Goal: Information Seeking & Learning: Check status

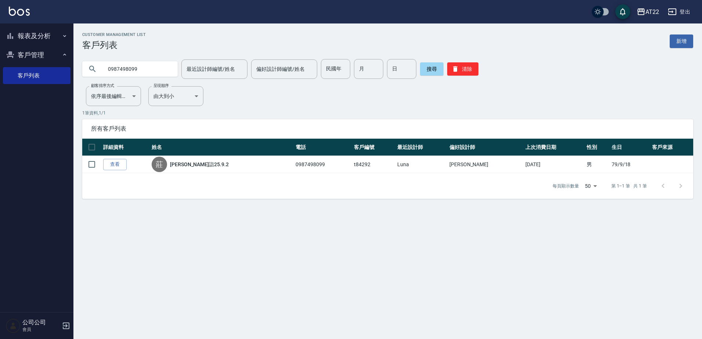
click at [199, 39] on div "Customer Management List 客戶列表 新增" at bounding box center [387, 41] width 611 height 18
click at [57, 43] on button "報表及分析" at bounding box center [37, 35] width 68 height 19
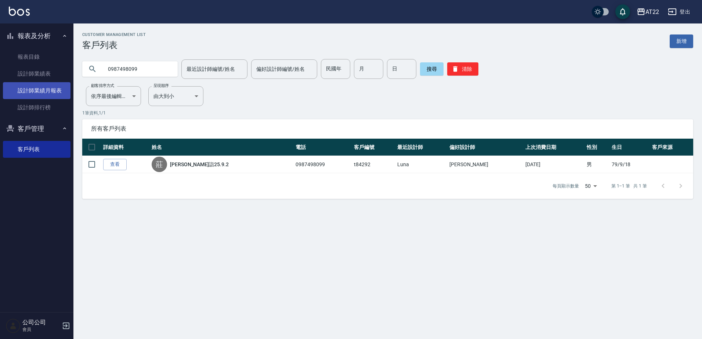
click at [43, 89] on link "設計師業績月報表" at bounding box center [37, 90] width 68 height 17
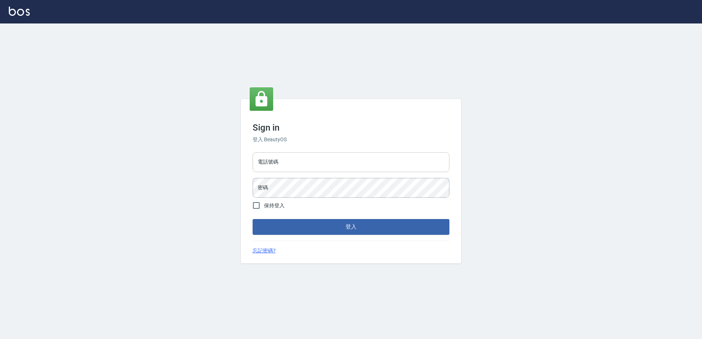
click at [289, 162] on input "電話號碼" at bounding box center [351, 162] width 197 height 20
click at [297, 159] on input "電話號碼" at bounding box center [351, 162] width 197 height 20
type input "0936888819"
click at [253, 219] on button "登入" at bounding box center [351, 226] width 197 height 15
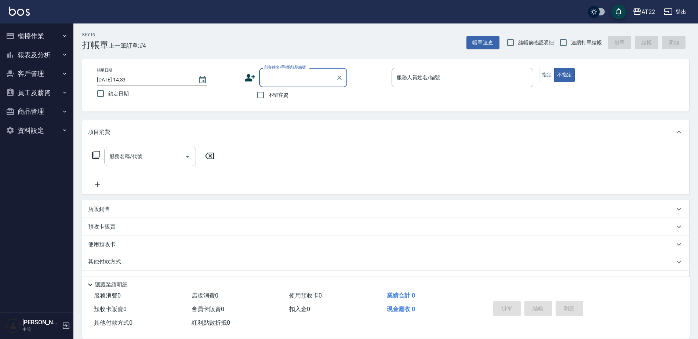
click at [41, 52] on button "報表及分析" at bounding box center [37, 55] width 68 height 19
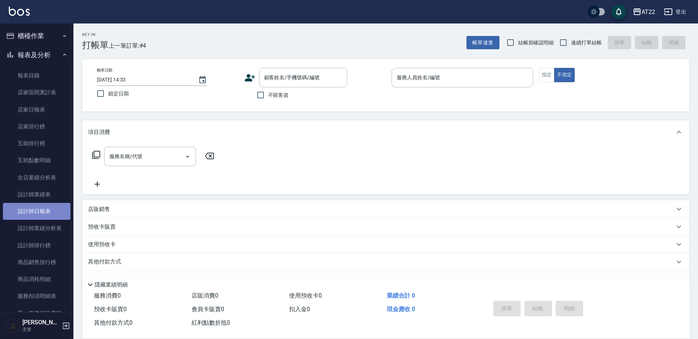
click at [48, 211] on link "設計師日報表" at bounding box center [37, 211] width 68 height 17
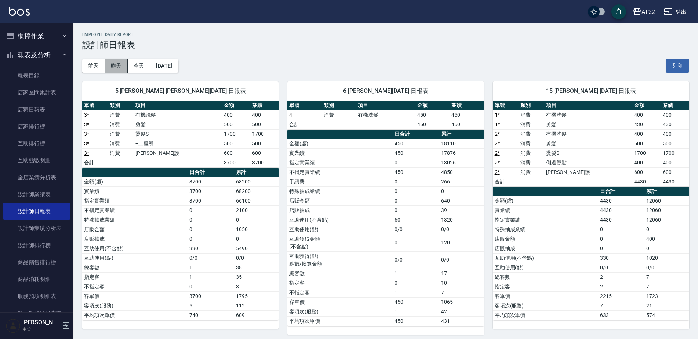
click at [110, 69] on button "昨天" at bounding box center [116, 66] width 23 height 14
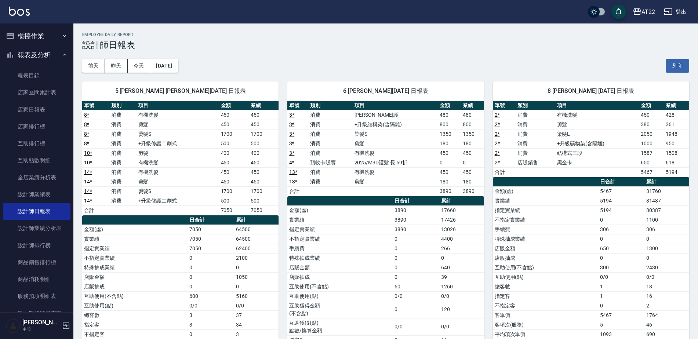
click at [421, 40] on h3 "設計師日報表" at bounding box center [385, 45] width 607 height 10
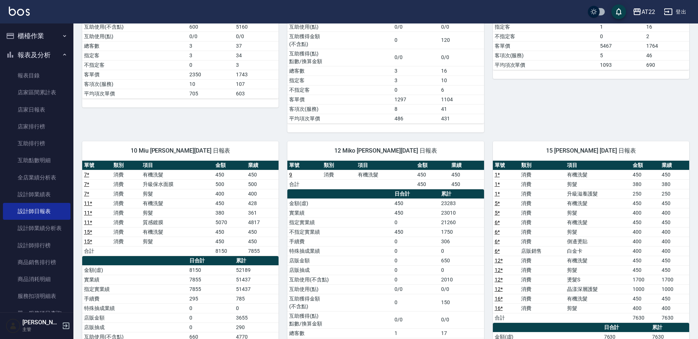
scroll to position [269, 0]
